Goal: Task Accomplishment & Management: Manage account settings

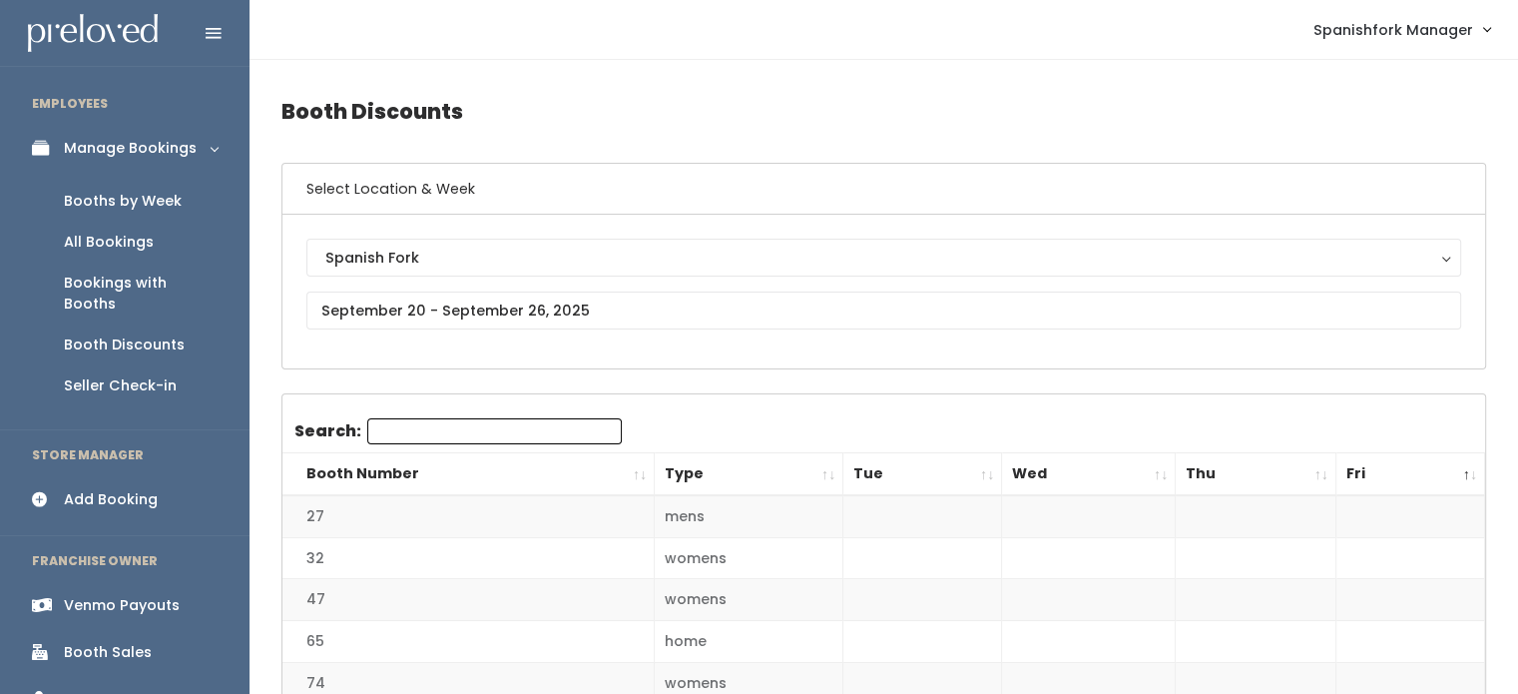
click at [152, 595] on div "Venmo Payouts" at bounding box center [122, 605] width 116 height 21
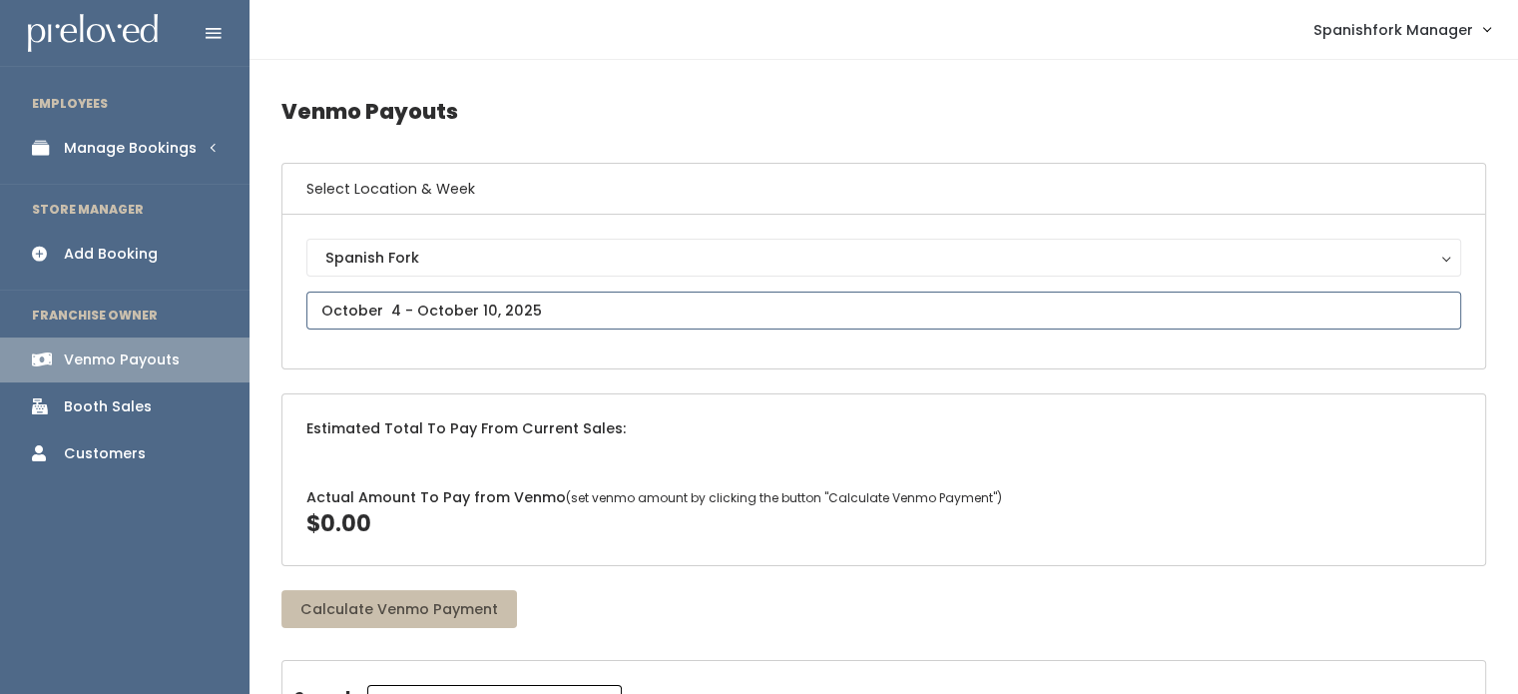
click at [647, 294] on input "text" at bounding box center [883, 310] width 1155 height 38
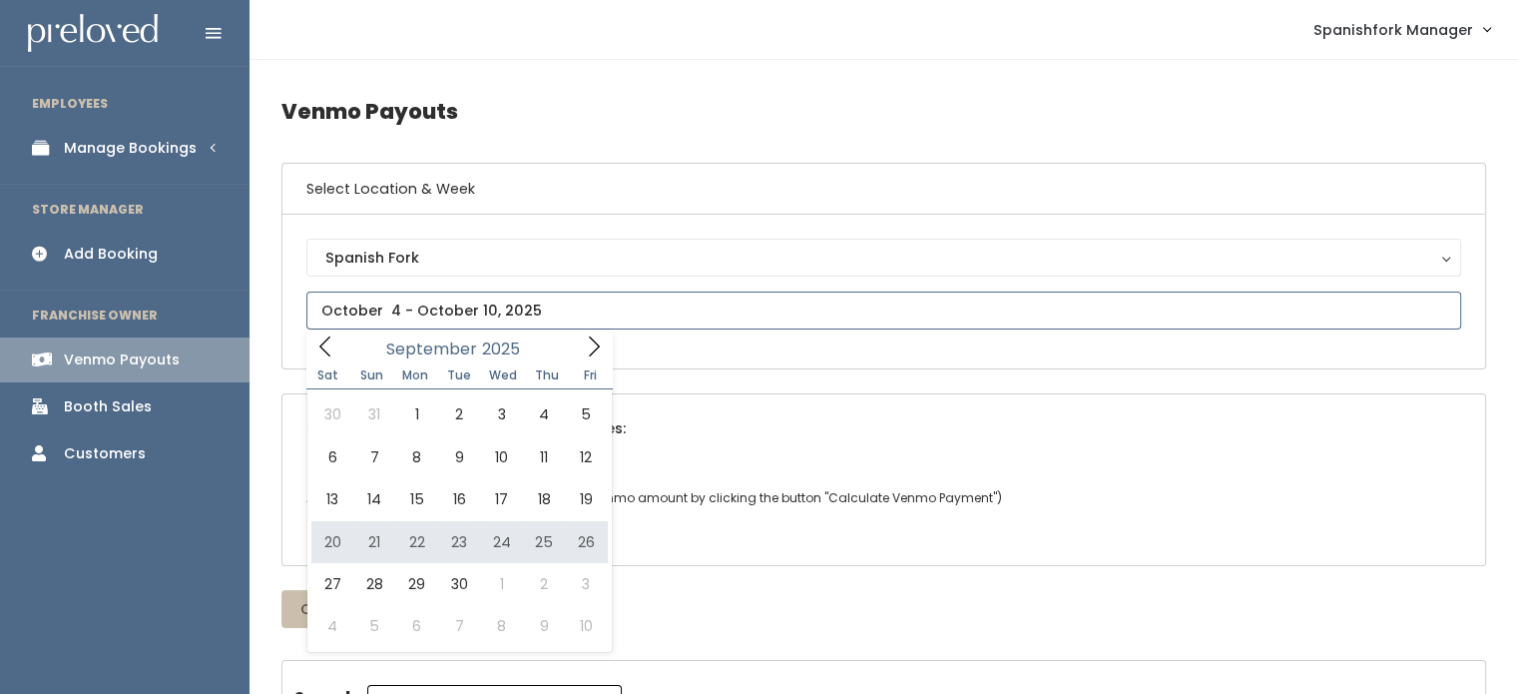
type input "September 20 to September 26"
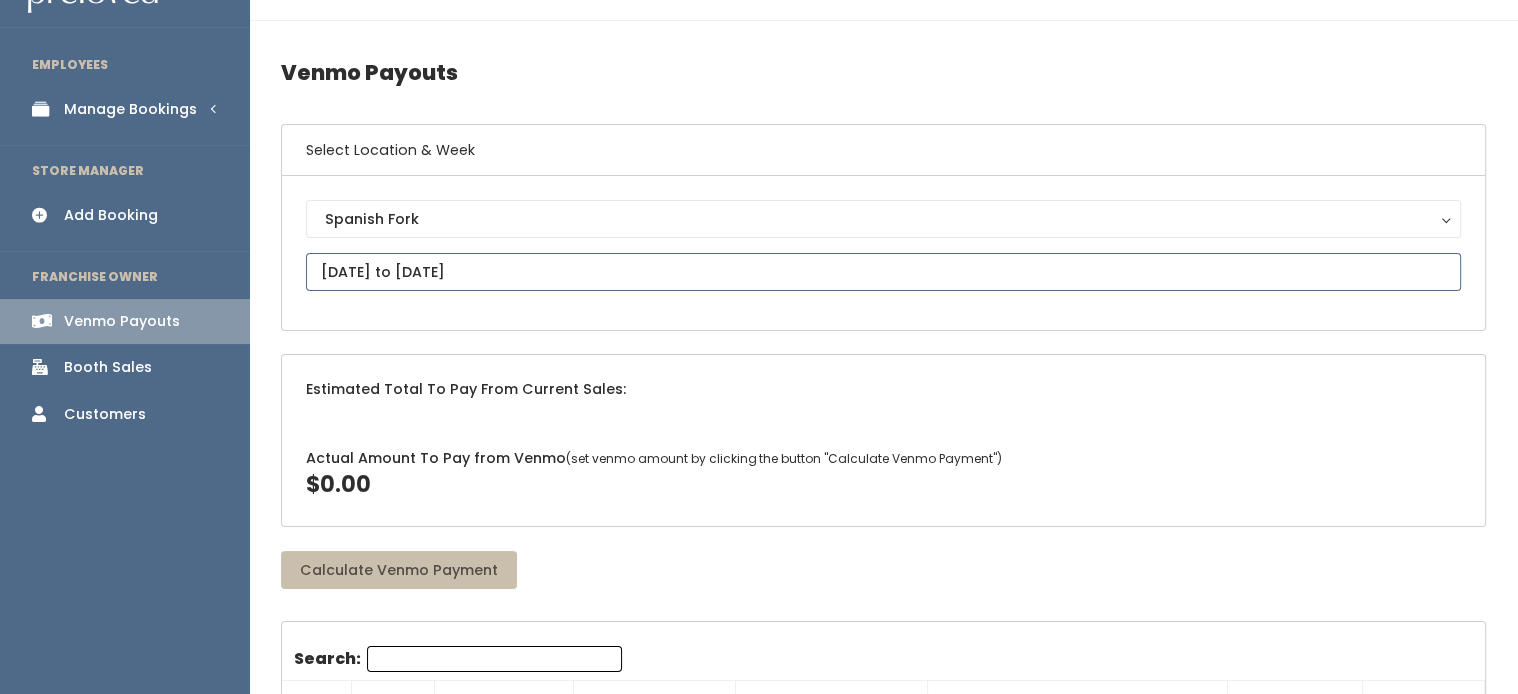
scroll to position [40, 0]
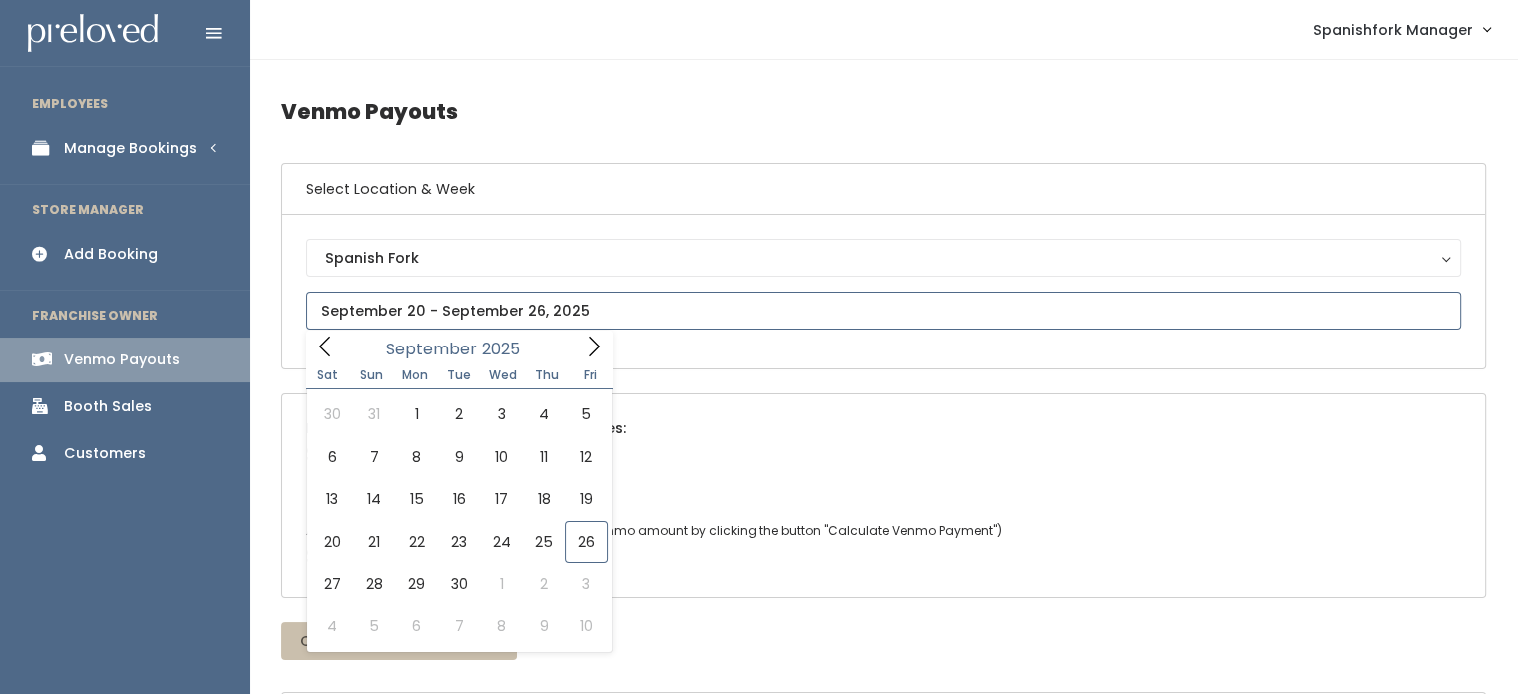
click at [680, 301] on input "text" at bounding box center [883, 310] width 1155 height 38
type input "September 20 to September 26"
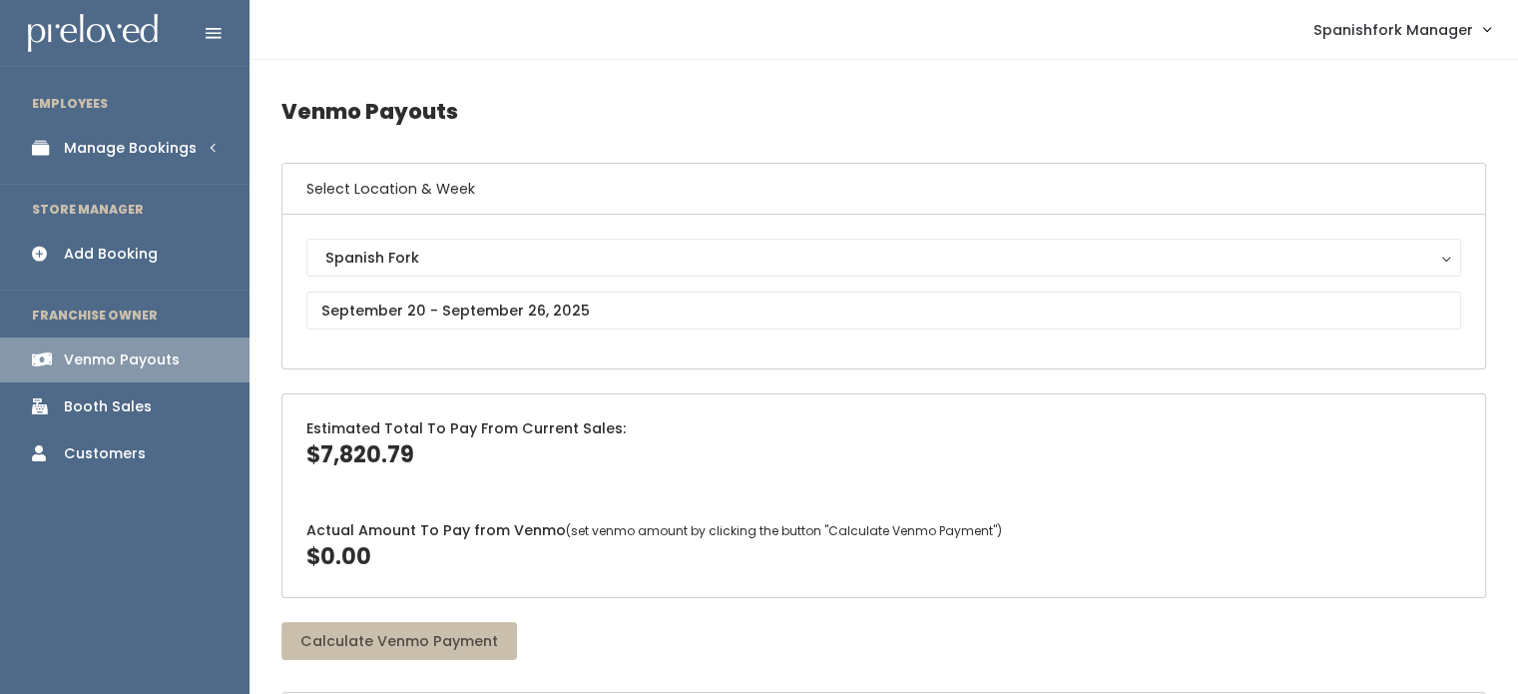
click at [159, 397] on link "Booth Sales" at bounding box center [125, 406] width 250 height 45
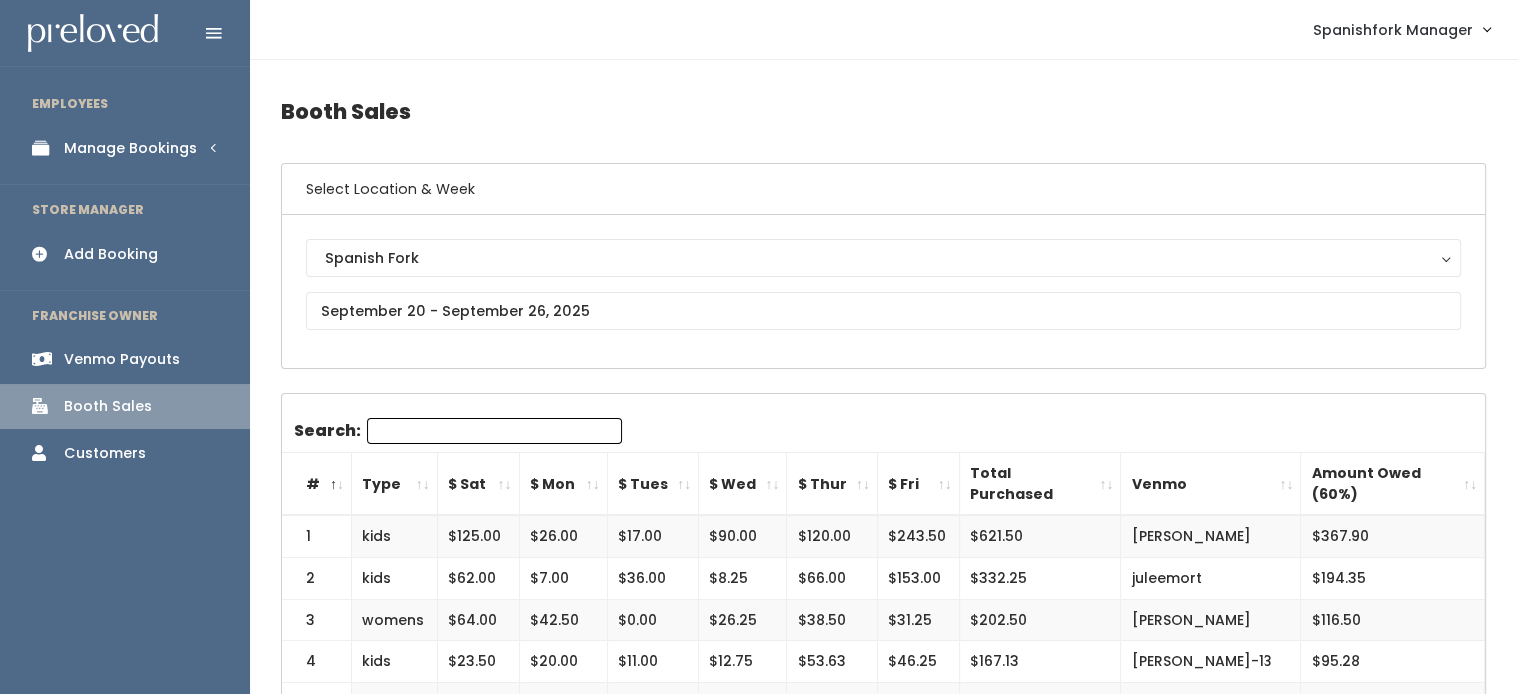
click at [104, 160] on link "Manage Bookings" at bounding box center [125, 148] width 250 height 45
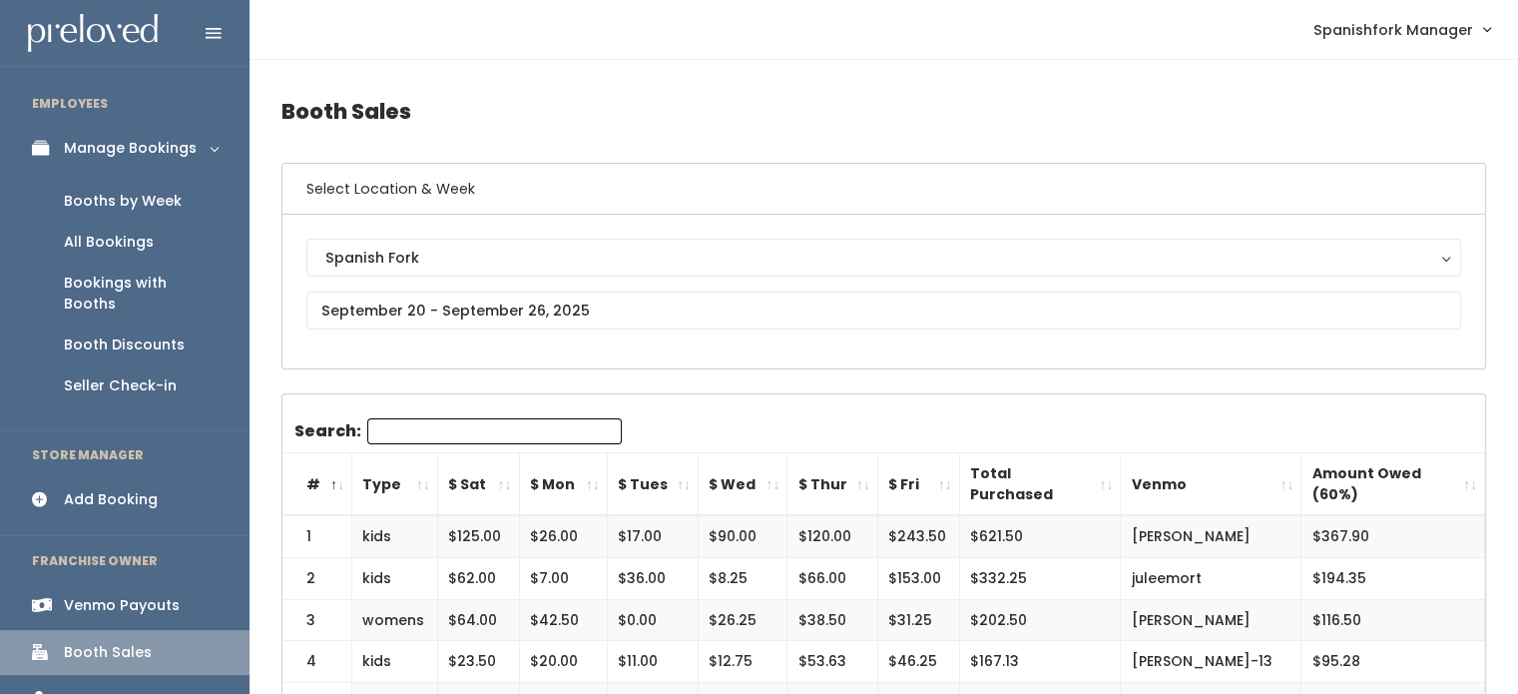
click at [115, 200] on div "Booths by Week" at bounding box center [123, 201] width 118 height 21
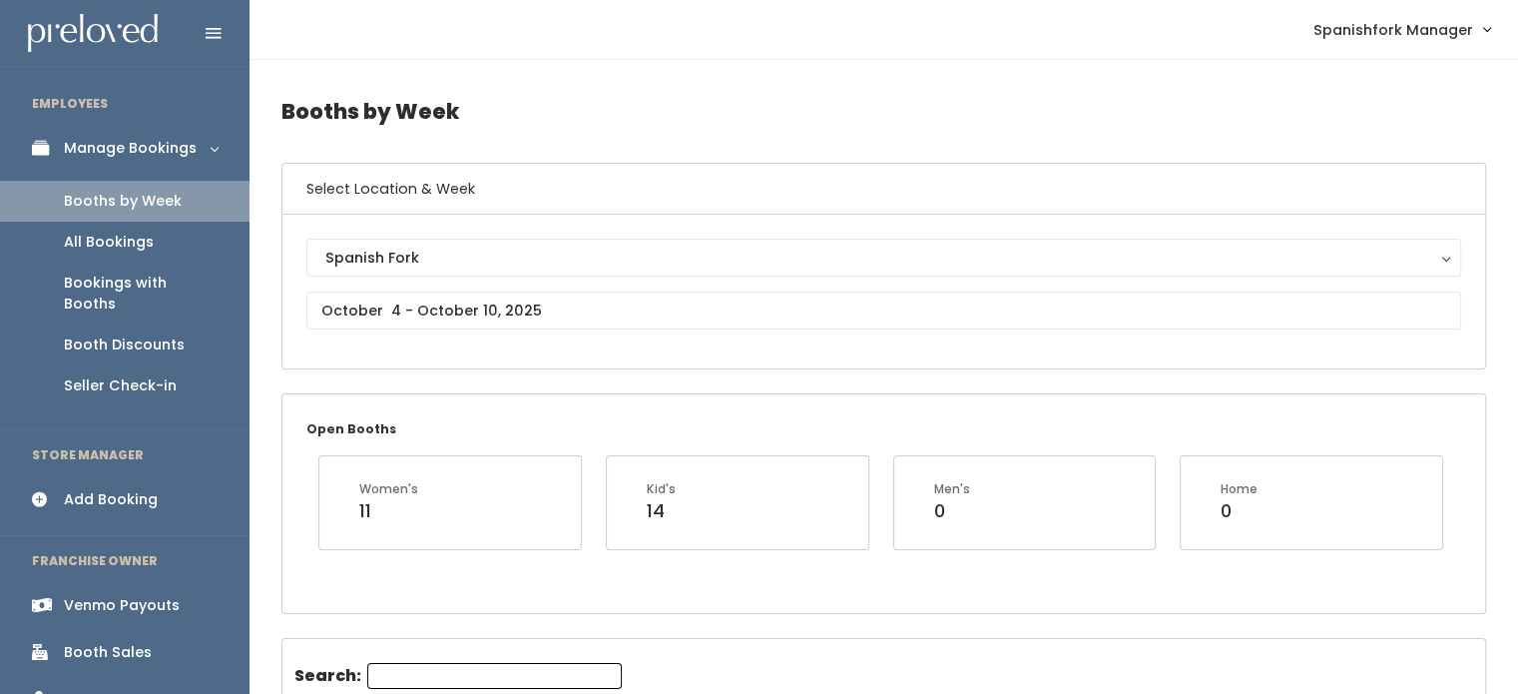
scroll to position [72, 0]
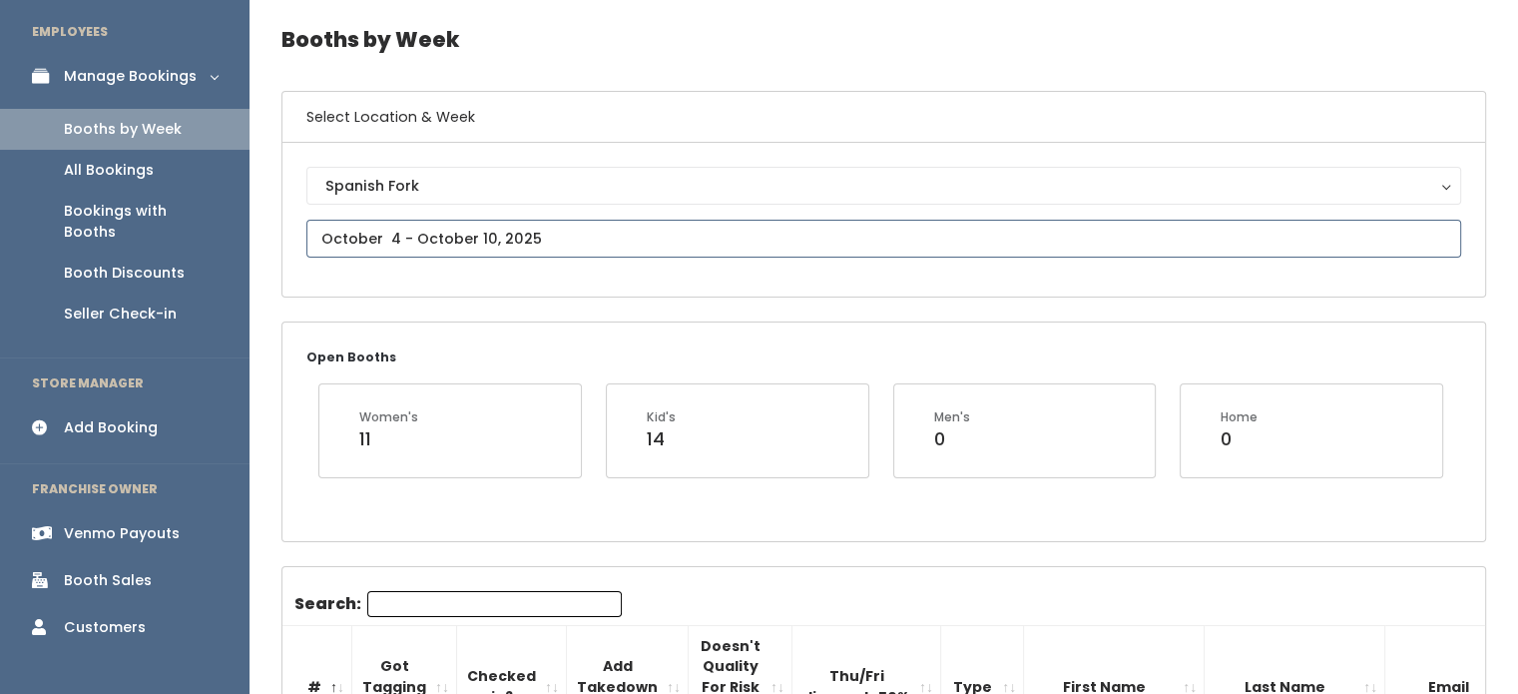
click at [579, 223] on input "text" at bounding box center [883, 239] width 1155 height 38
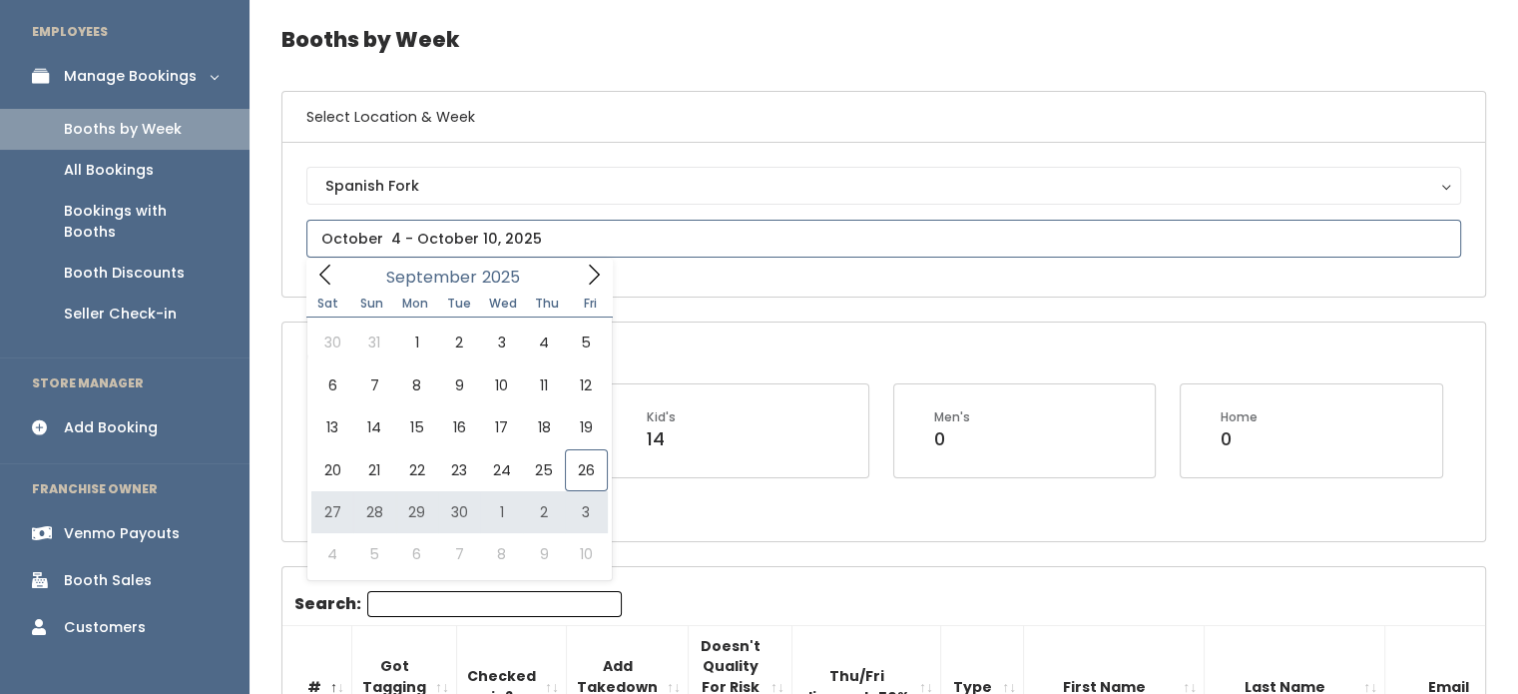
type input "September 27 to October 3"
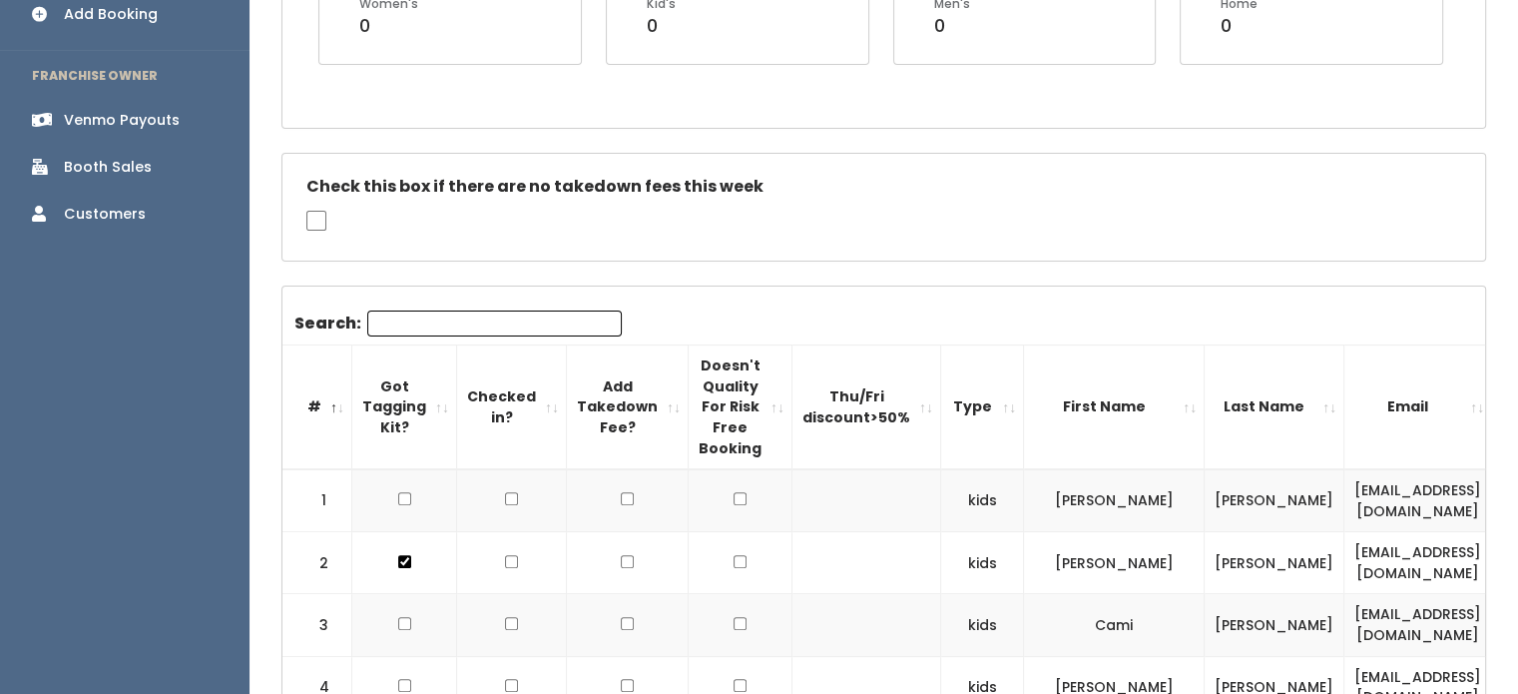
scroll to position [517, 0]
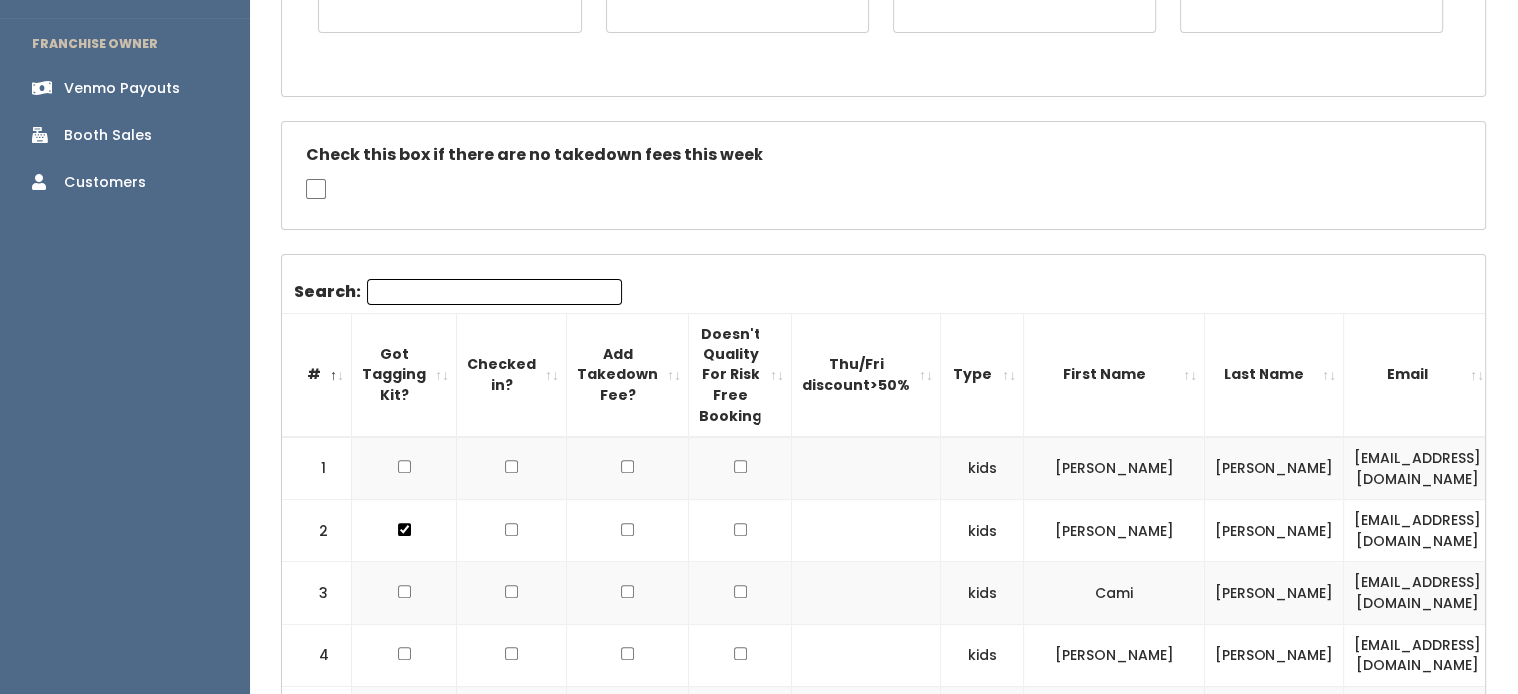
click at [512, 299] on input "Search:" at bounding box center [494, 291] width 255 height 26
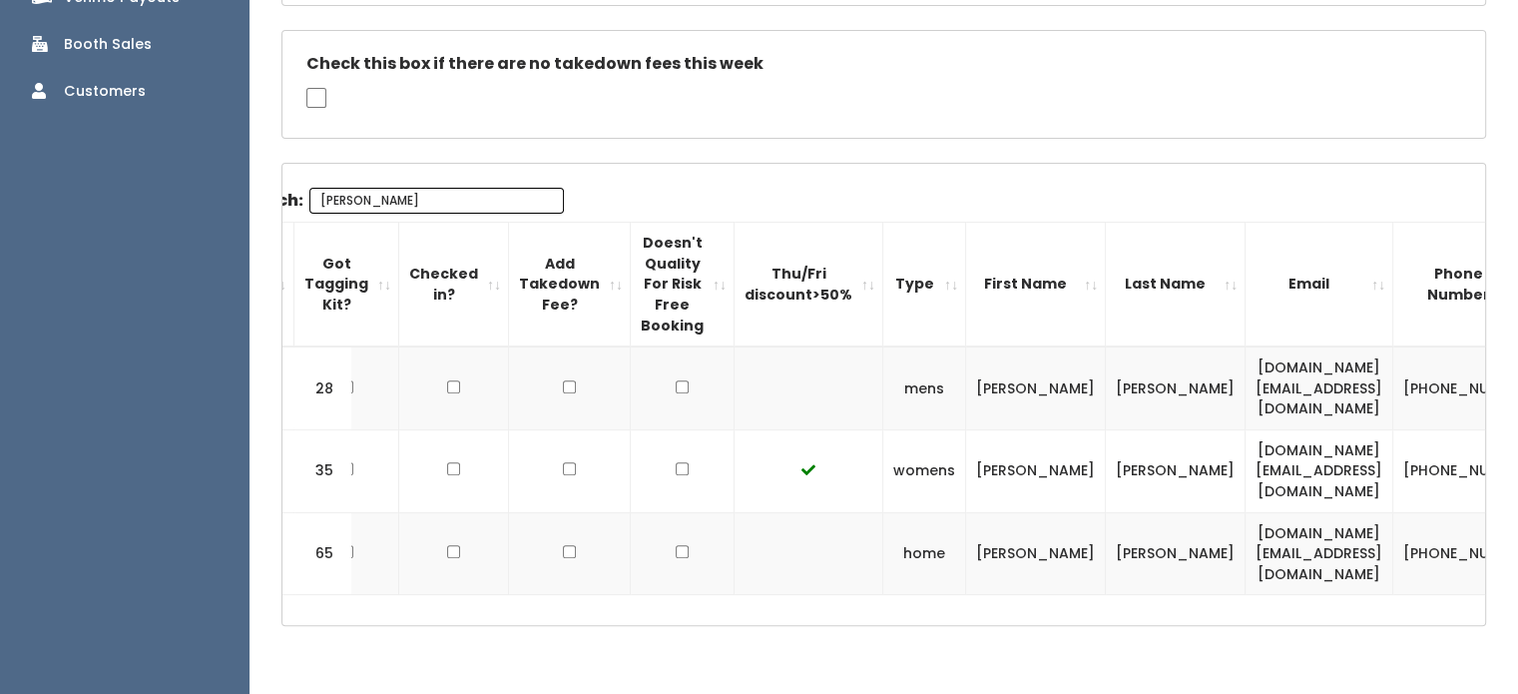
scroll to position [0, 0]
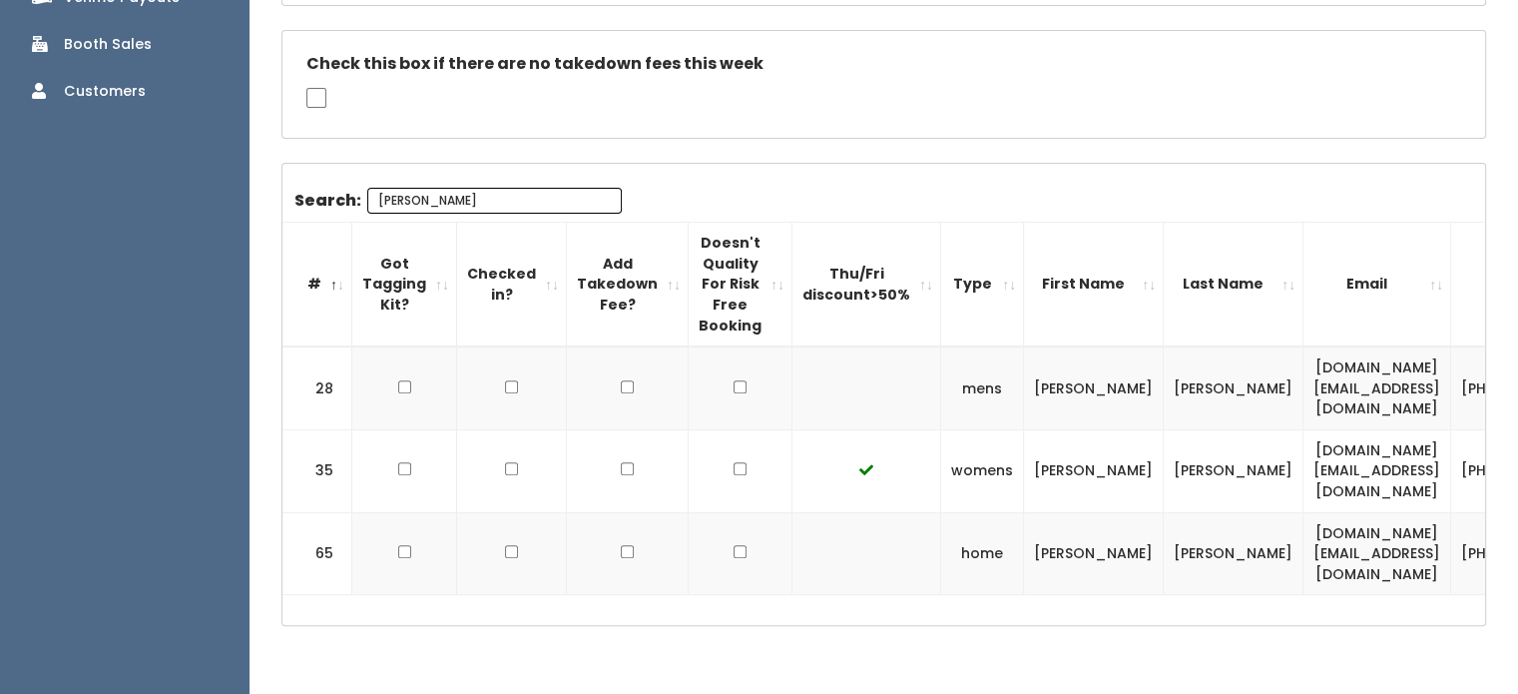
type input "angie"
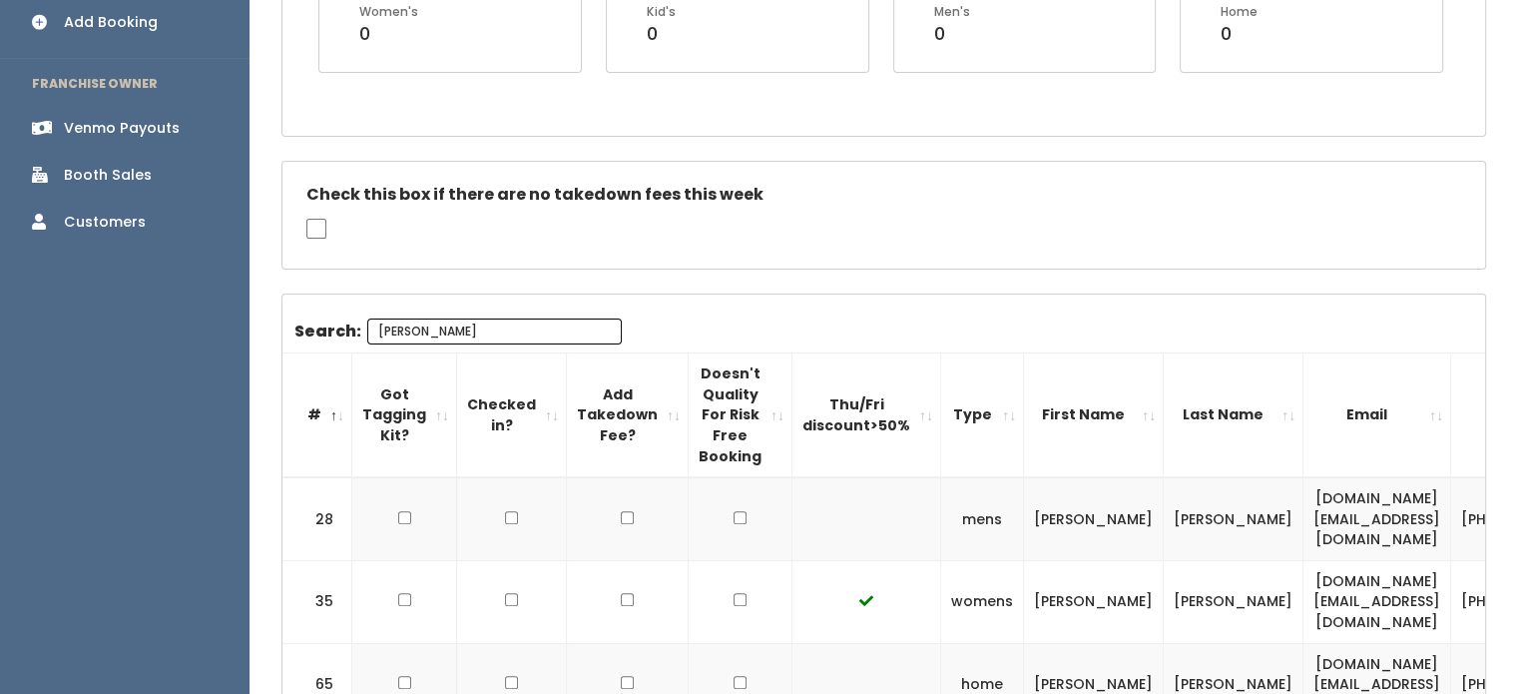
scroll to position [461, 0]
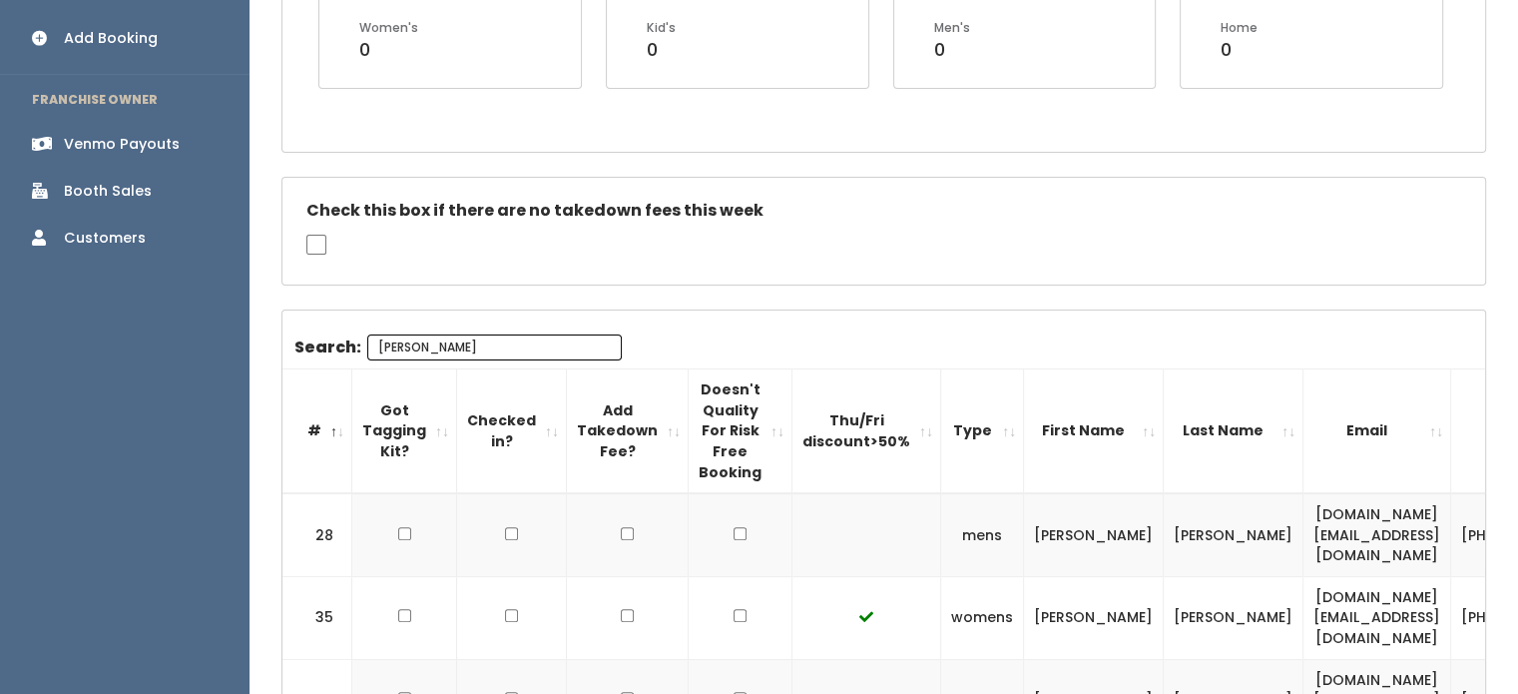
click at [129, 122] on link "Venmo Payouts" at bounding box center [125, 144] width 250 height 45
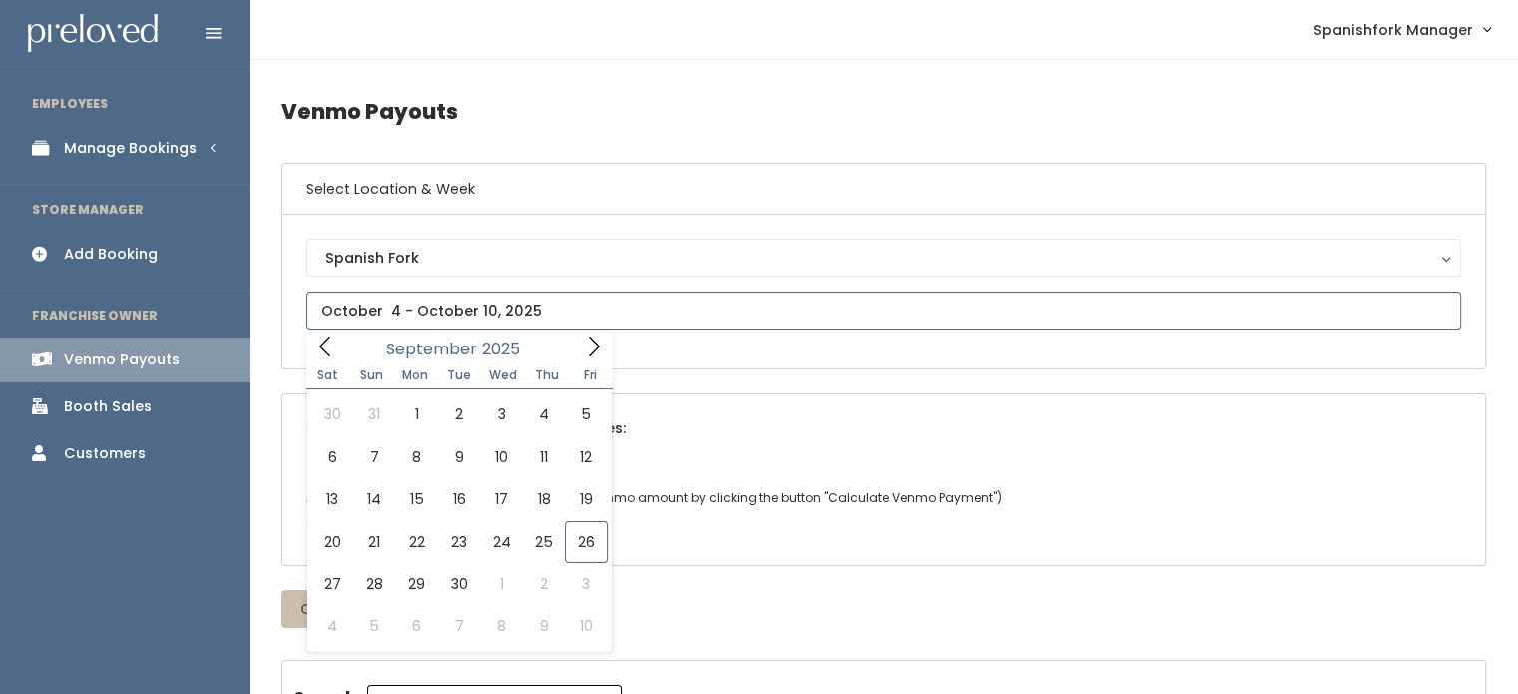
click at [563, 308] on input "text" at bounding box center [883, 310] width 1155 height 38
type input "September 20 to September 26"
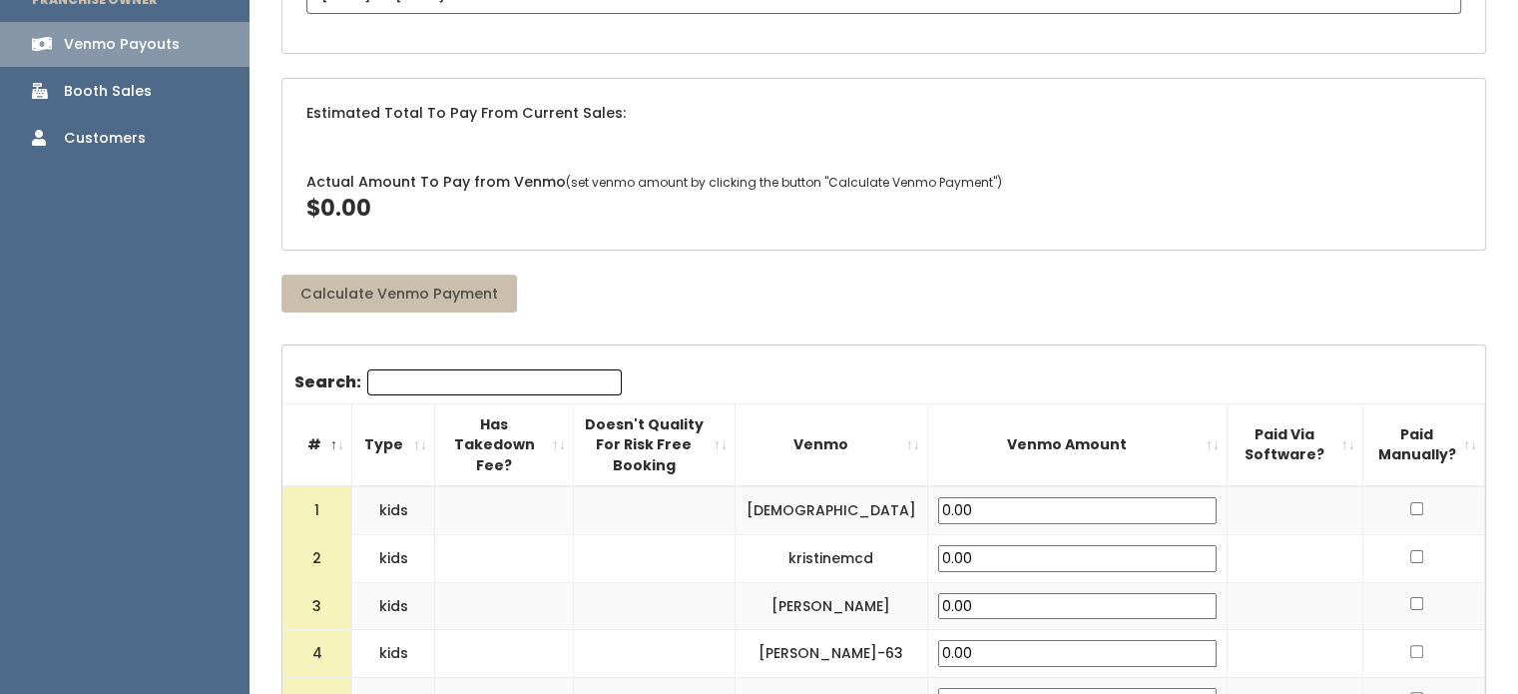
scroll to position [383, 0]
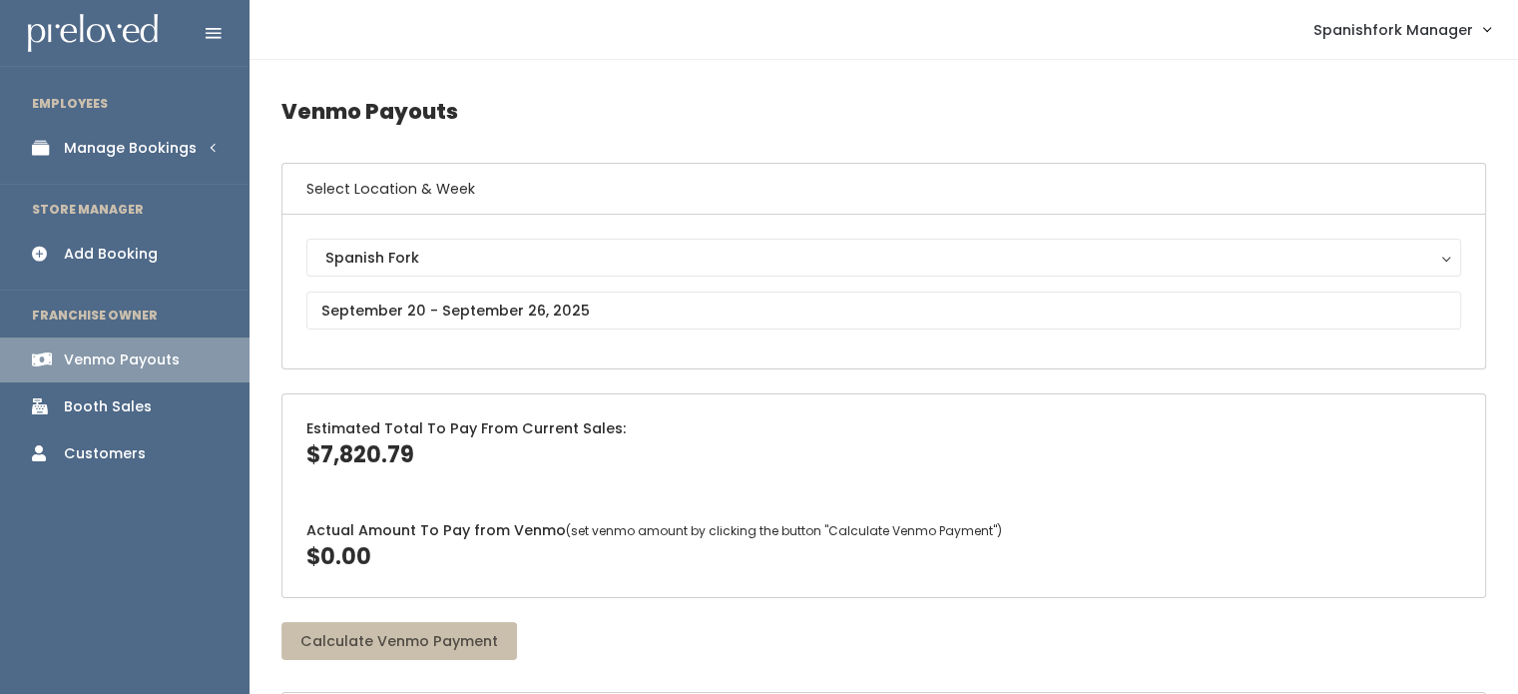
click at [146, 159] on link "Manage Bookings" at bounding box center [125, 148] width 250 height 45
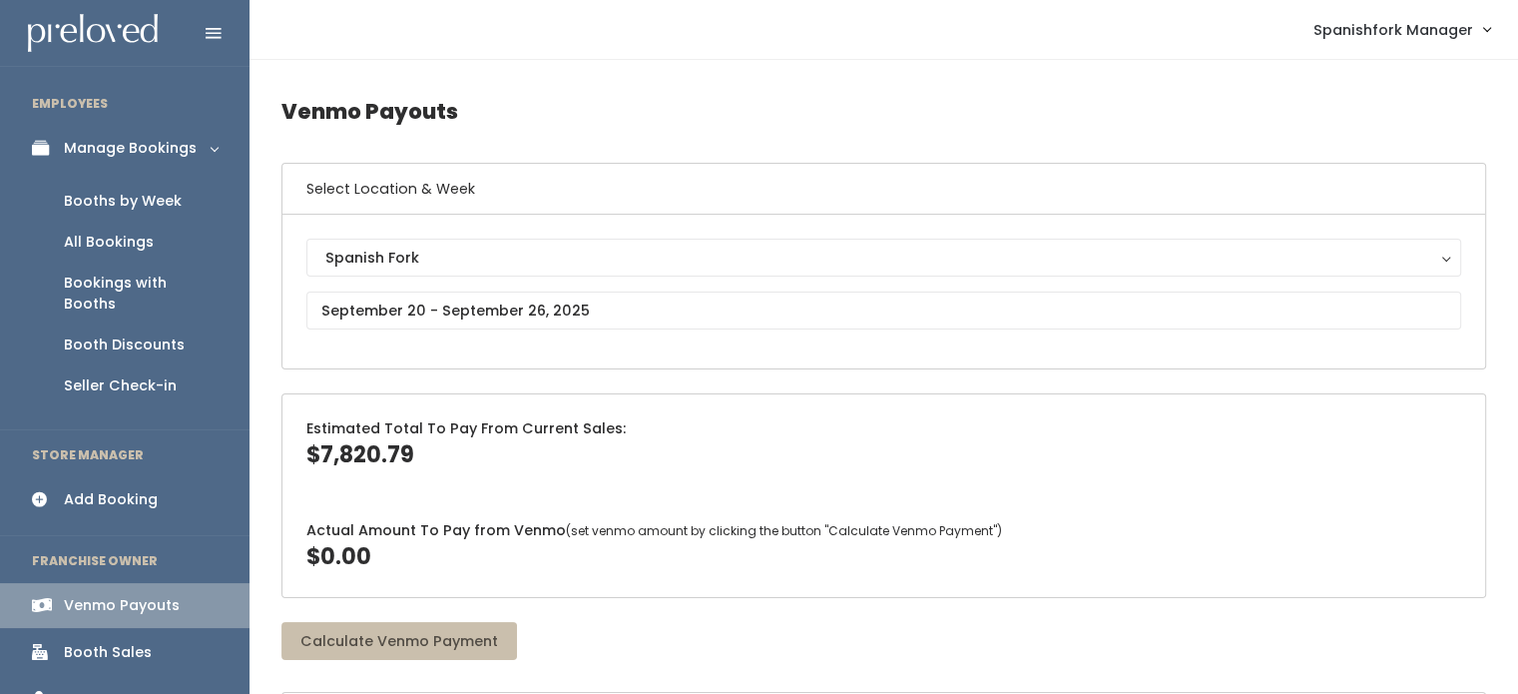
click at [129, 206] on div "Booths by Week" at bounding box center [123, 201] width 118 height 21
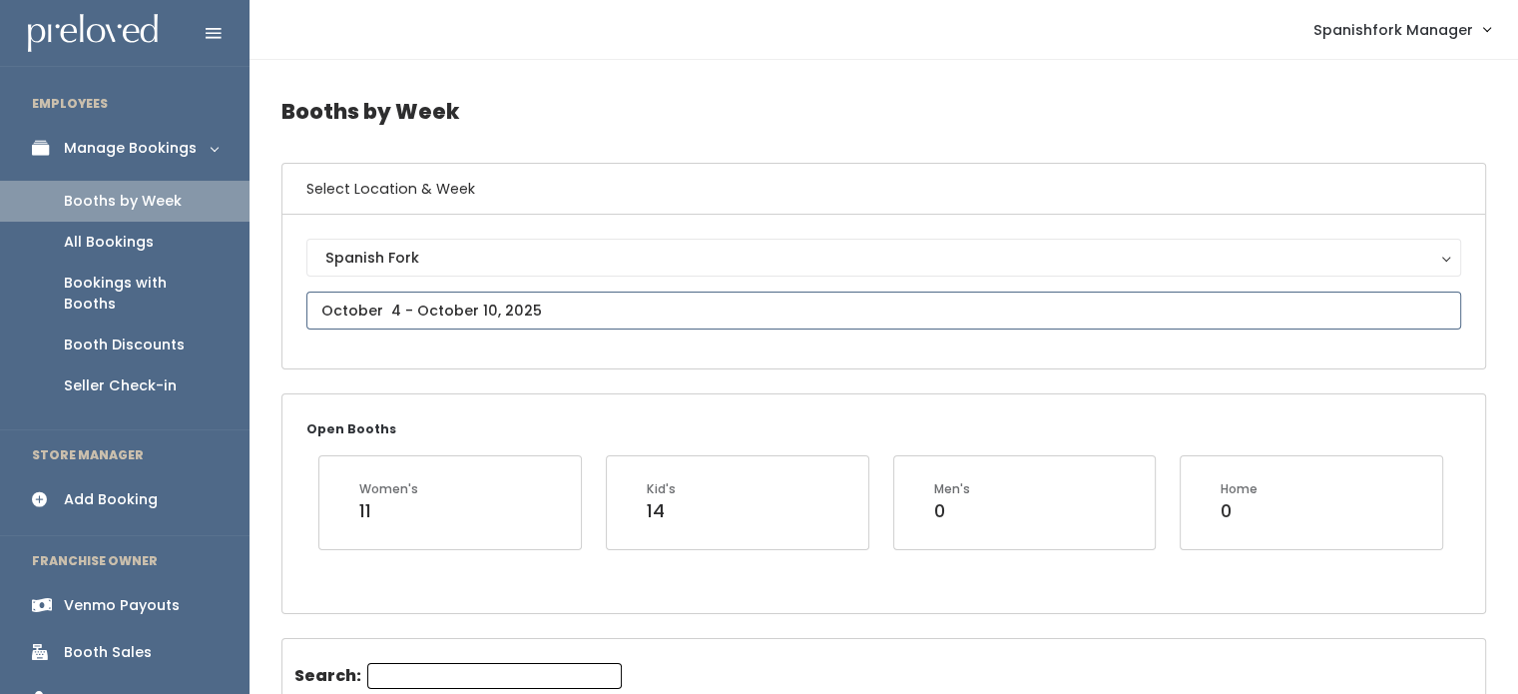
click at [536, 294] on input "text" at bounding box center [883, 310] width 1155 height 38
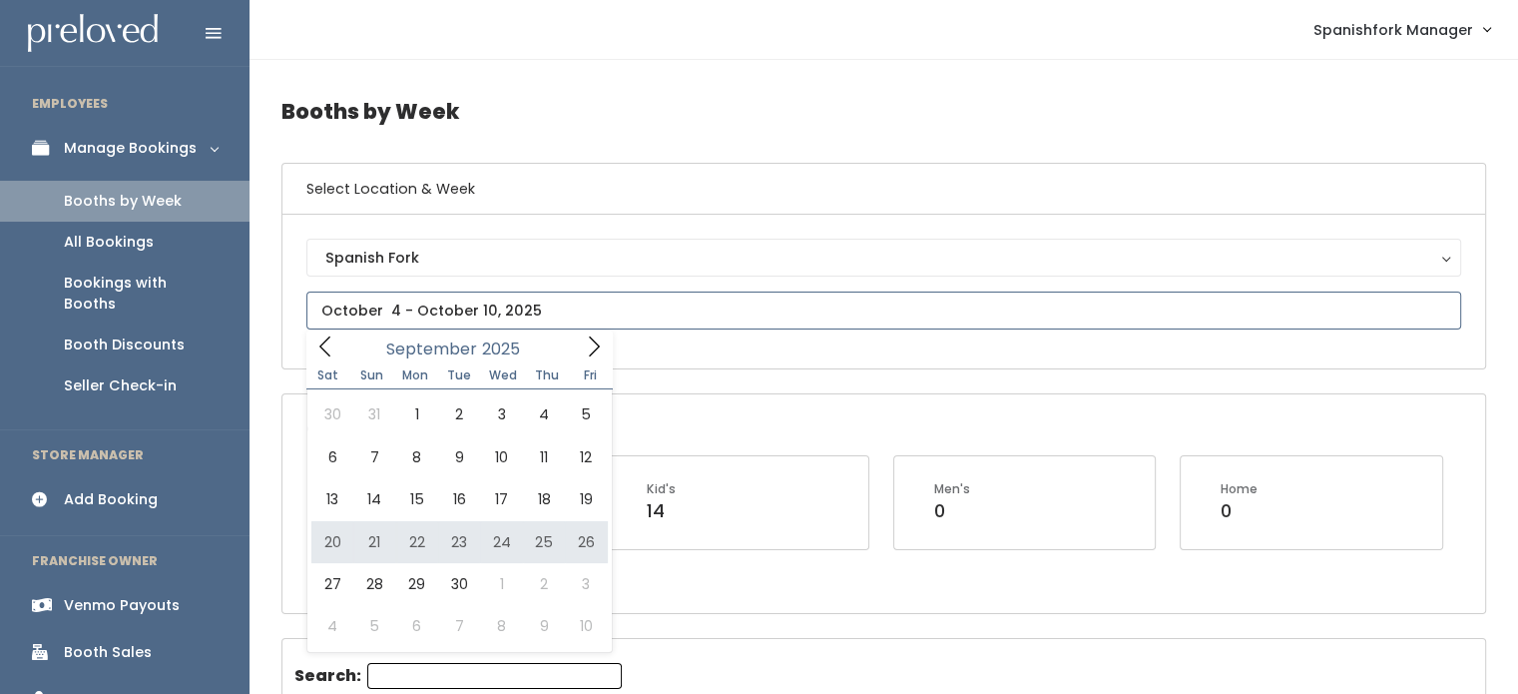
type input "[DATE] to [DATE]"
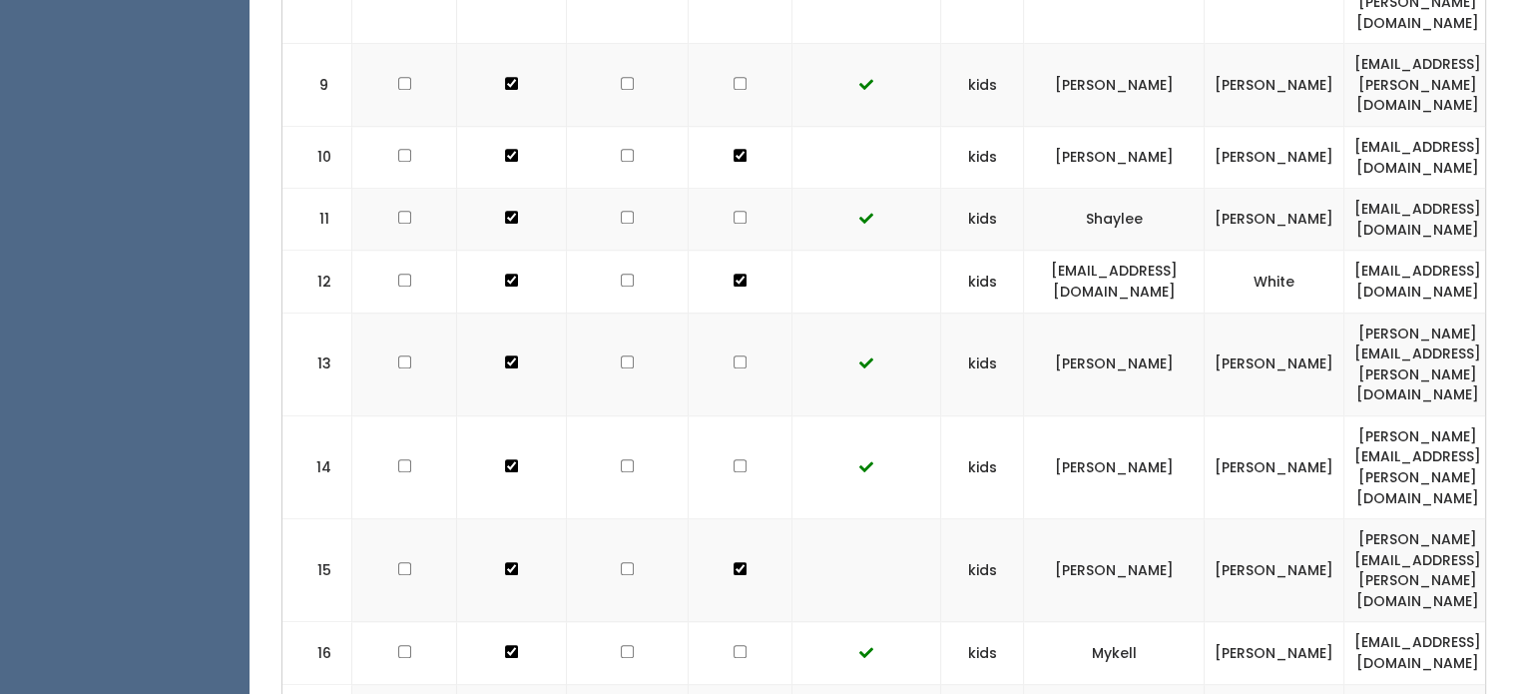
scroll to position [1246, 0]
checkbox input "true"
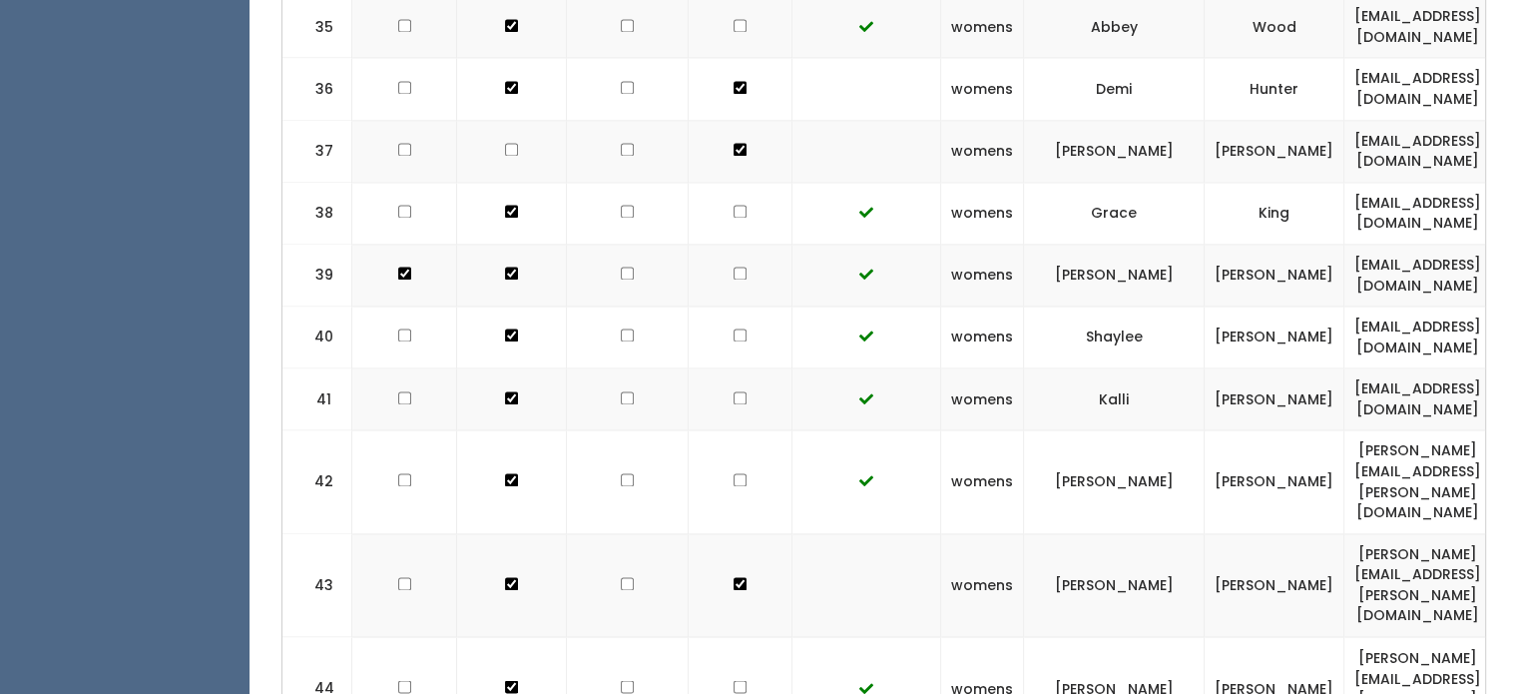
scroll to position [3156, 0]
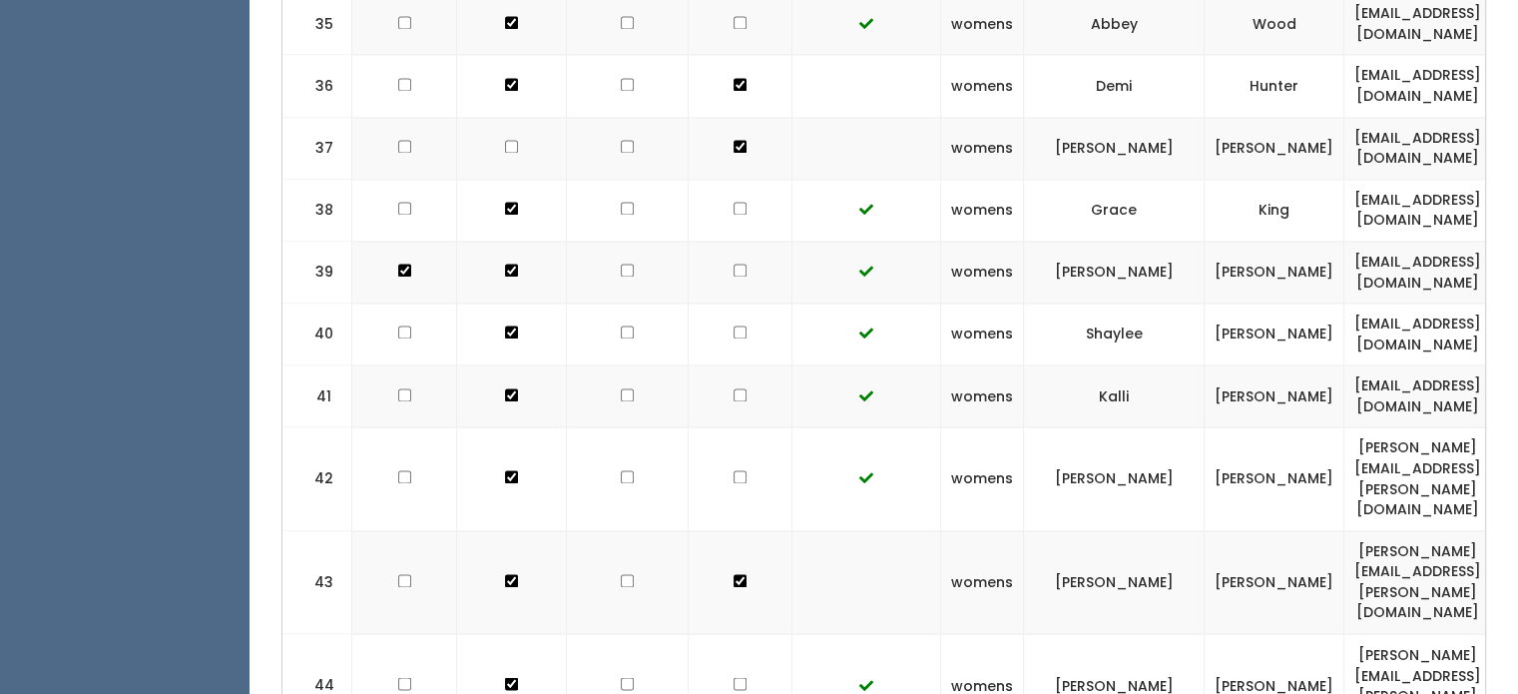
checkbox input "true"
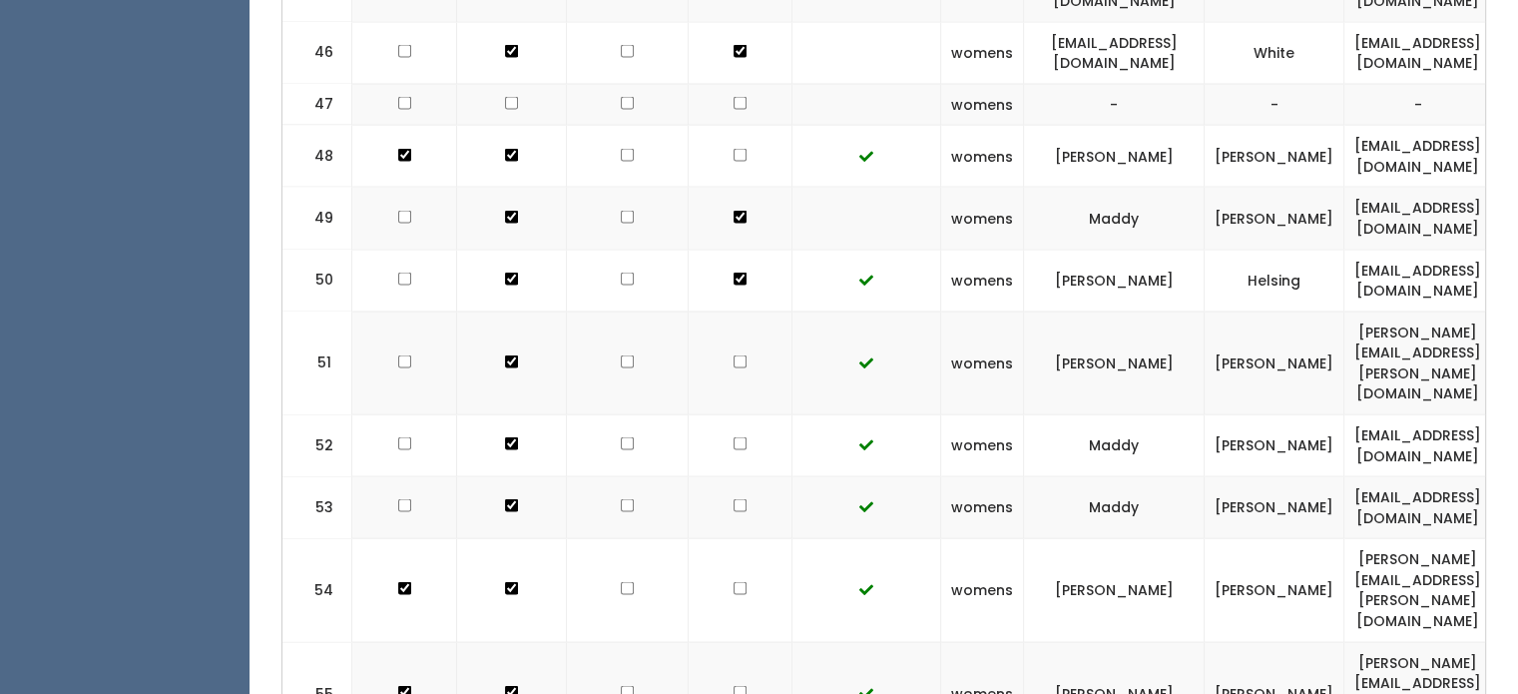
scroll to position [3956, 0]
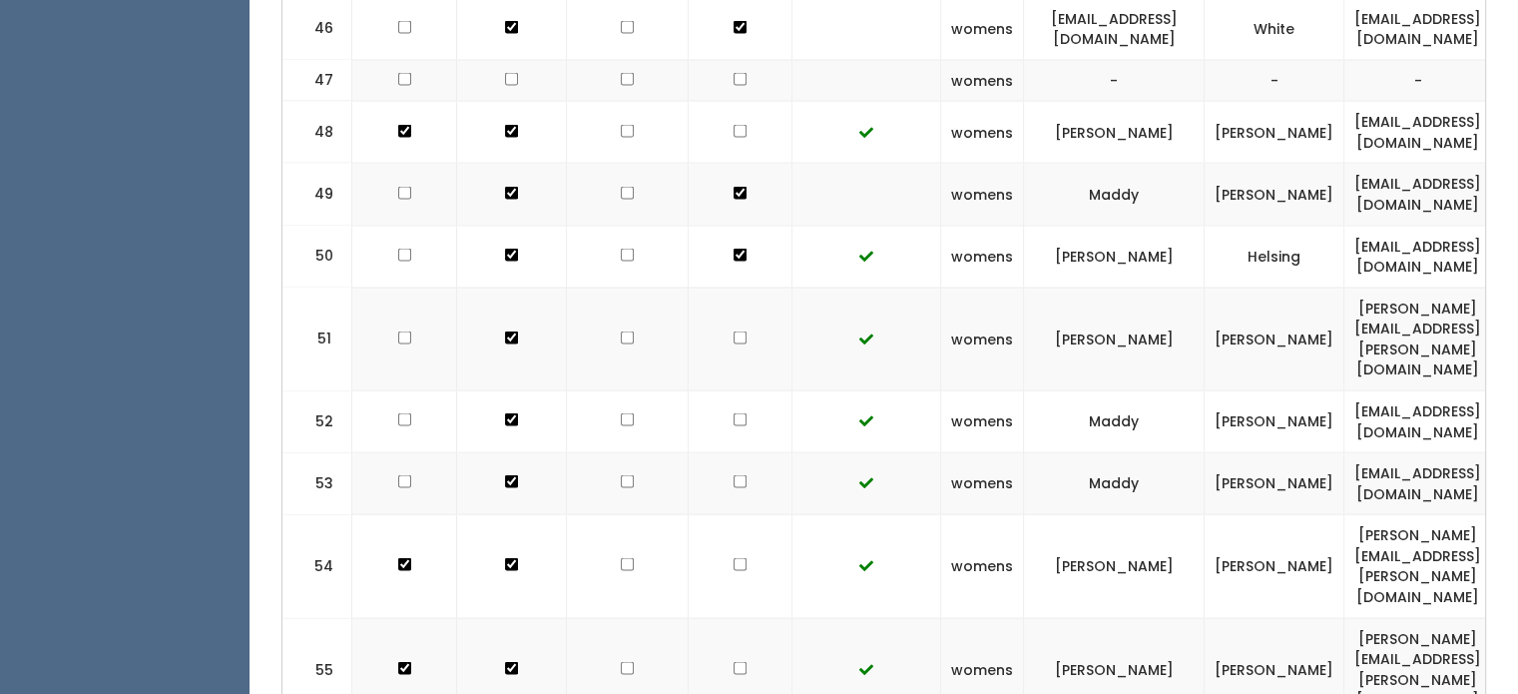
checkbox input "true"
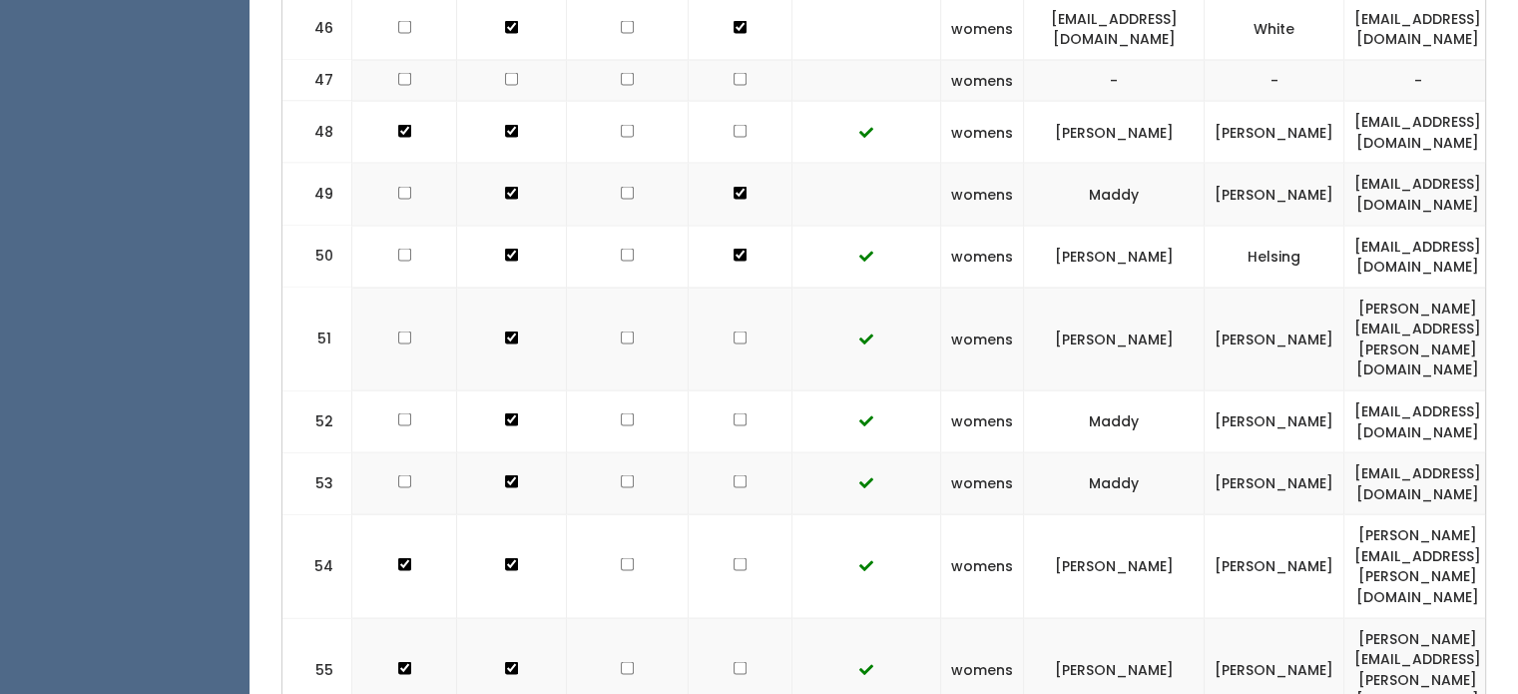
checkbox input "true"
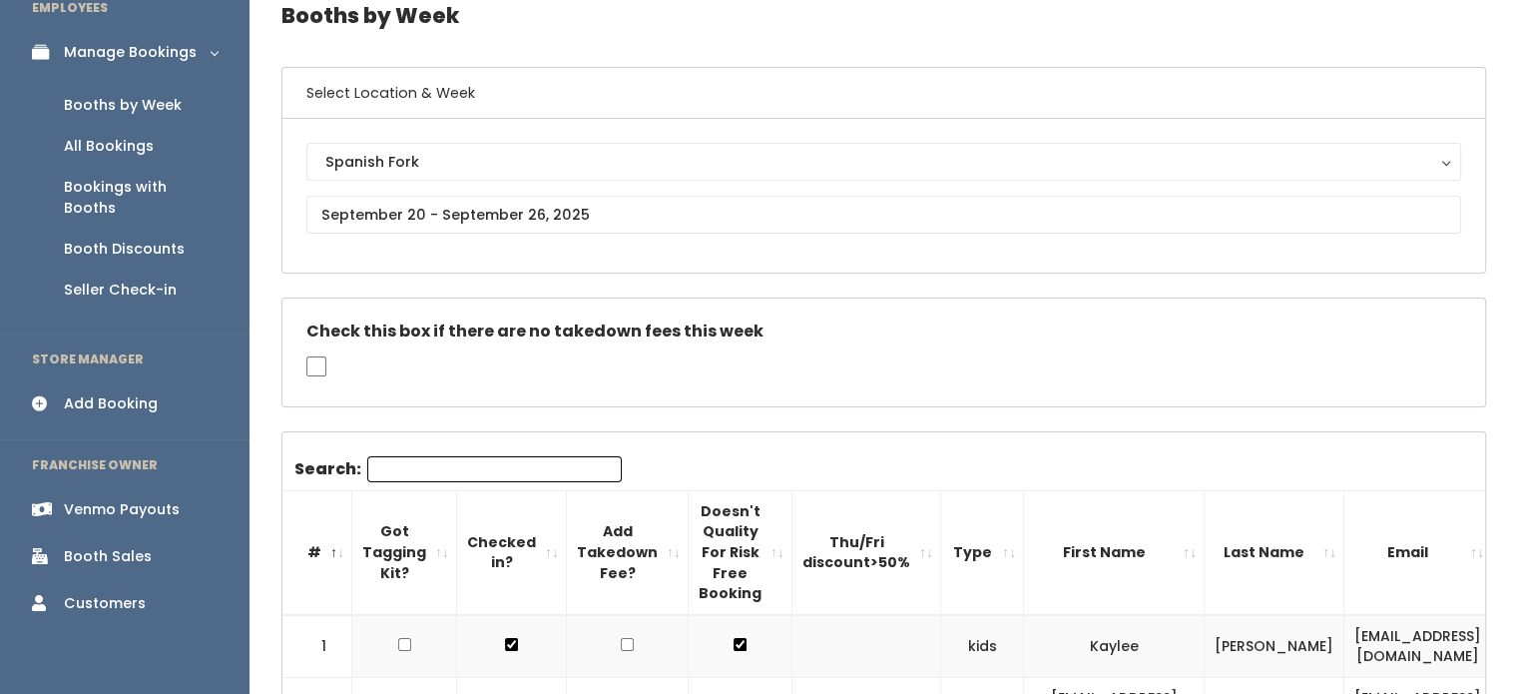
scroll to position [87, 0]
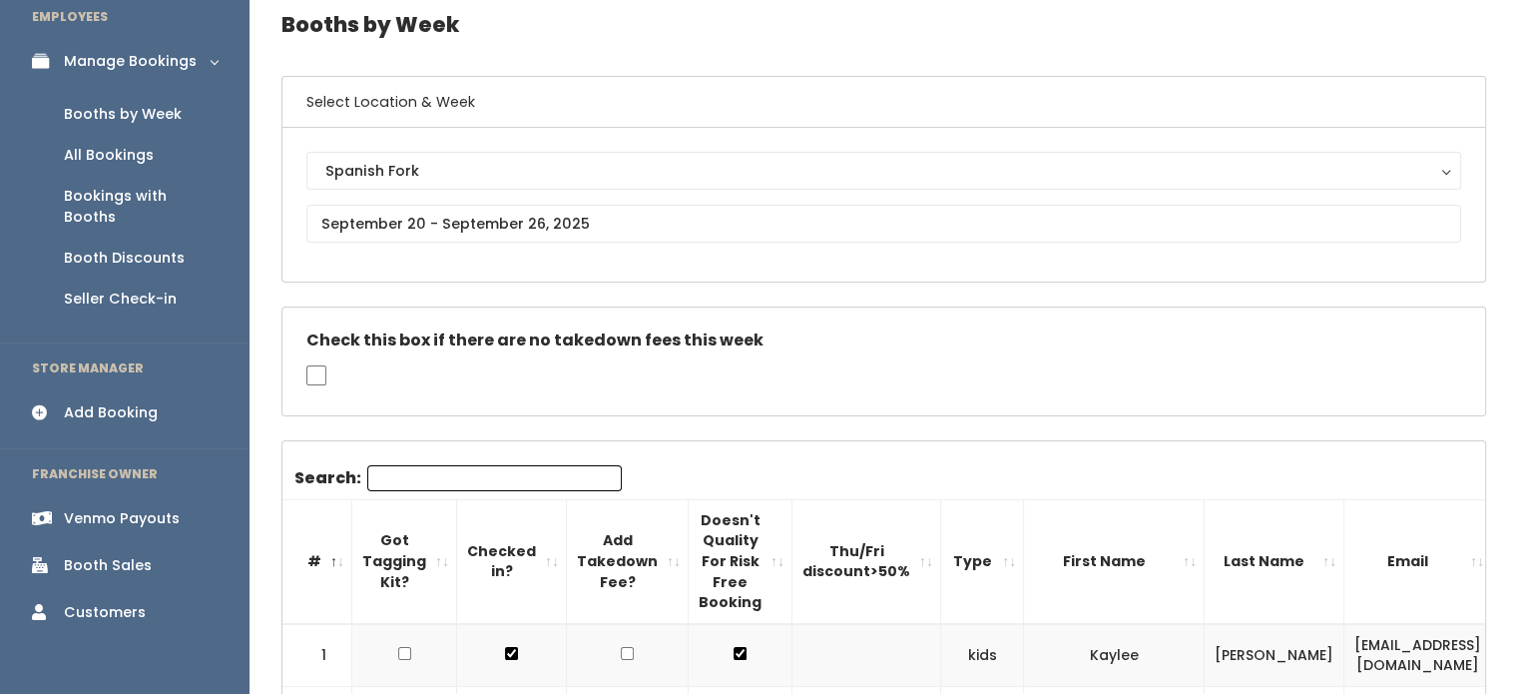
click at [133, 508] on div "Venmo Payouts" at bounding box center [122, 518] width 116 height 21
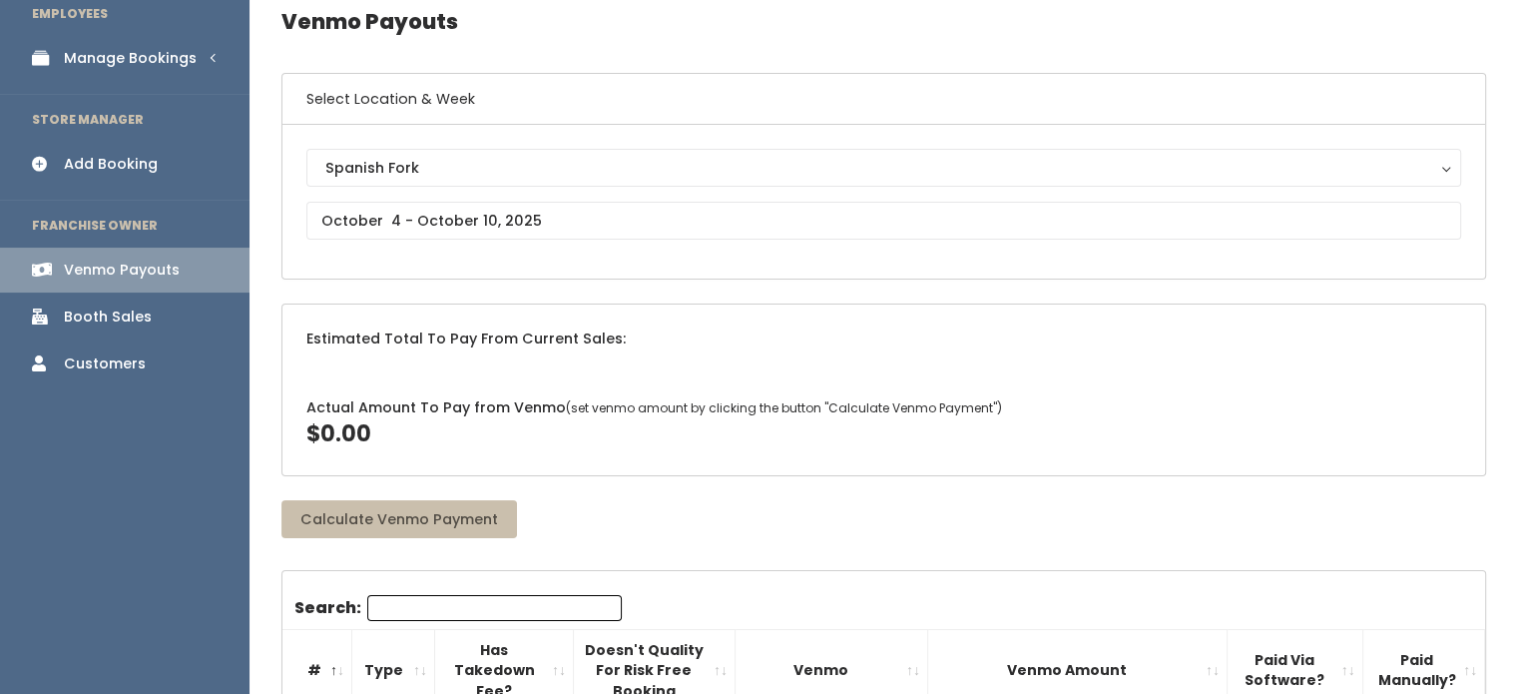
scroll to position [88, 0]
click at [536, 221] on input "text" at bounding box center [883, 223] width 1155 height 38
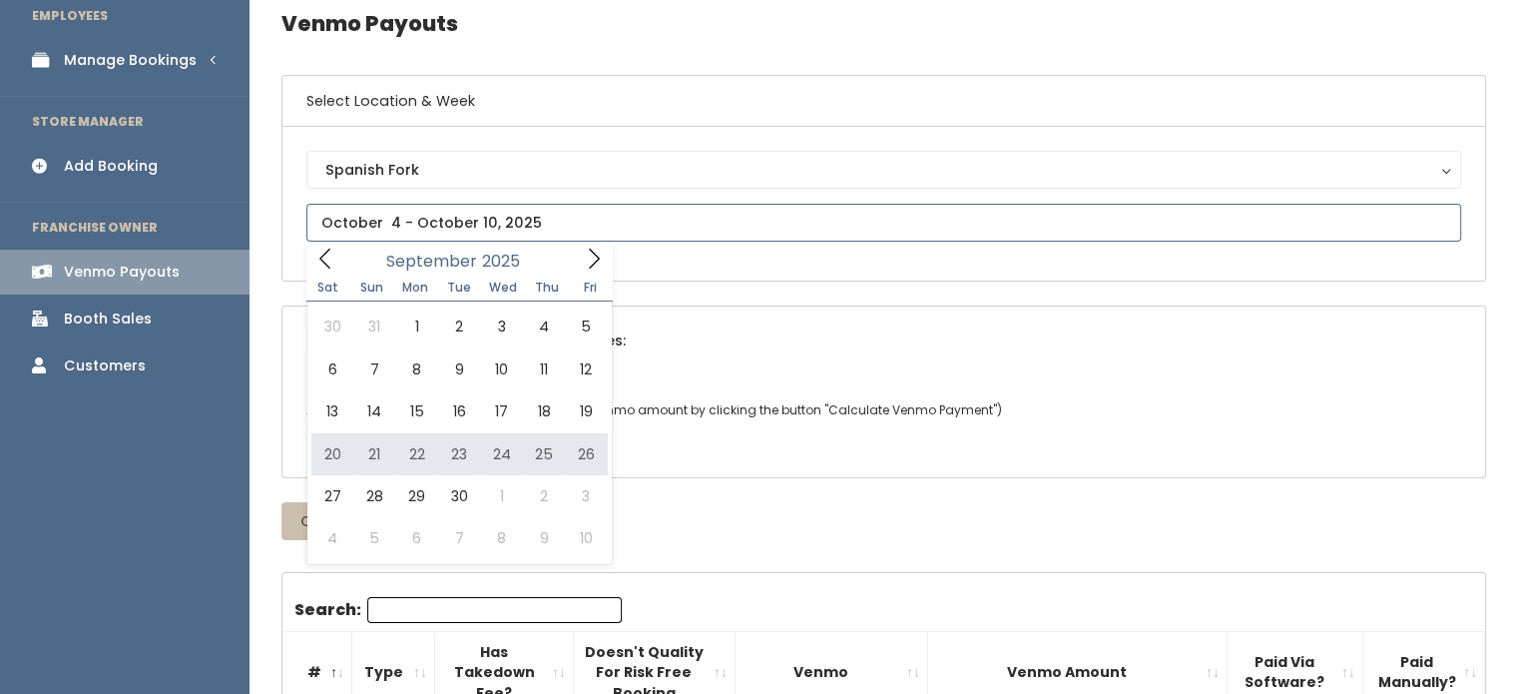
type input "September 20 to September 26"
